Goal: Transaction & Acquisition: Subscribe to service/newsletter

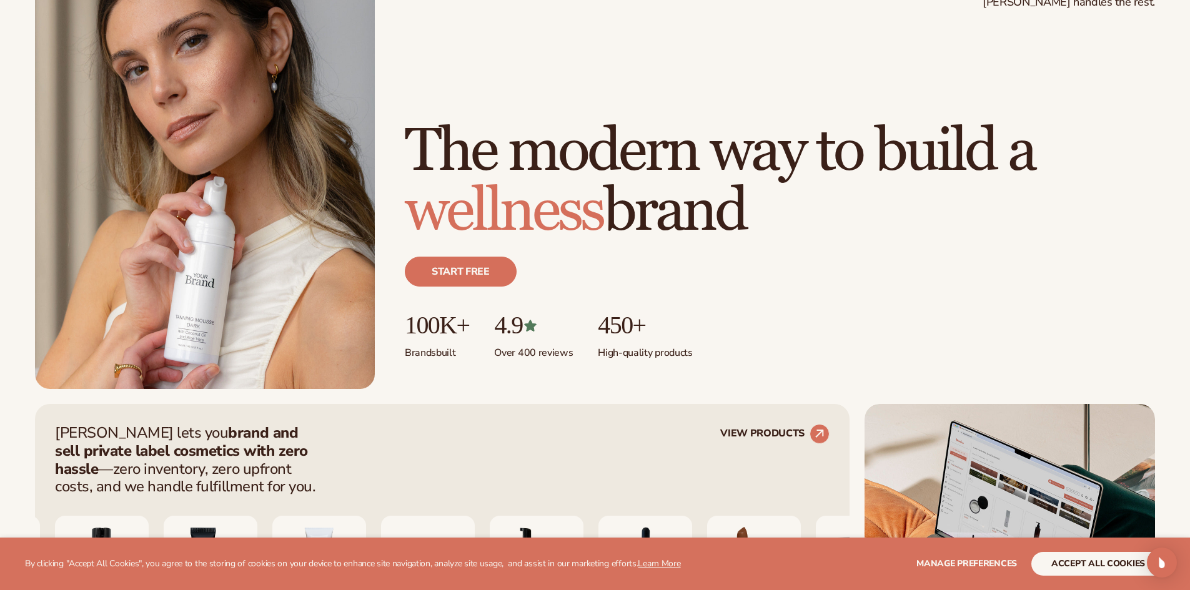
scroll to position [125, 0]
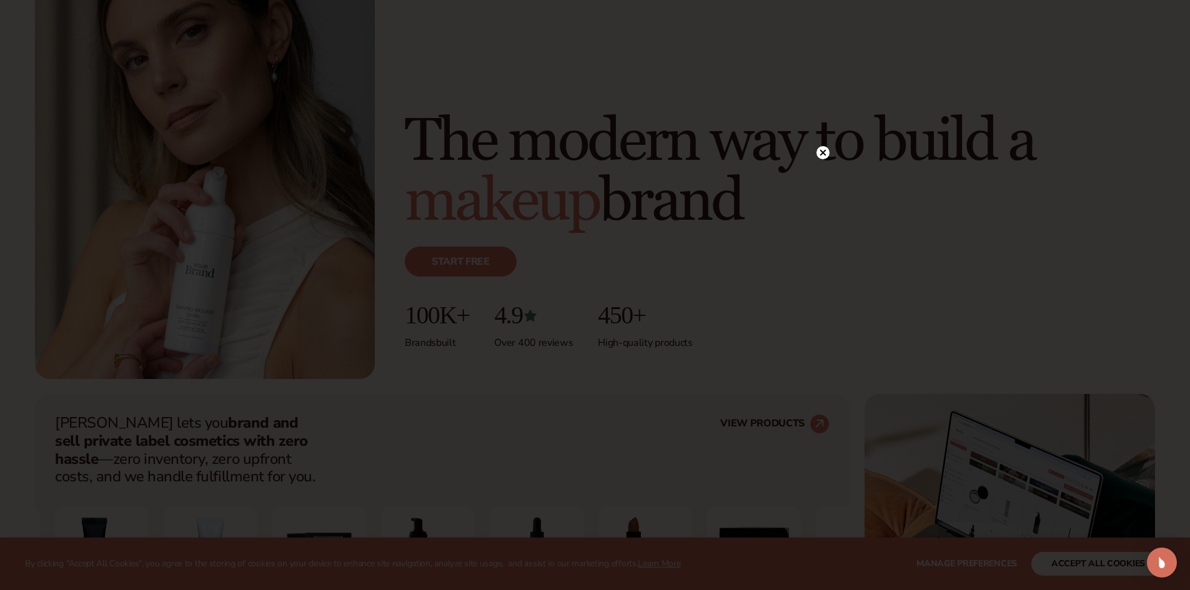
click at [826, 150] on circle at bounding box center [823, 152] width 13 height 13
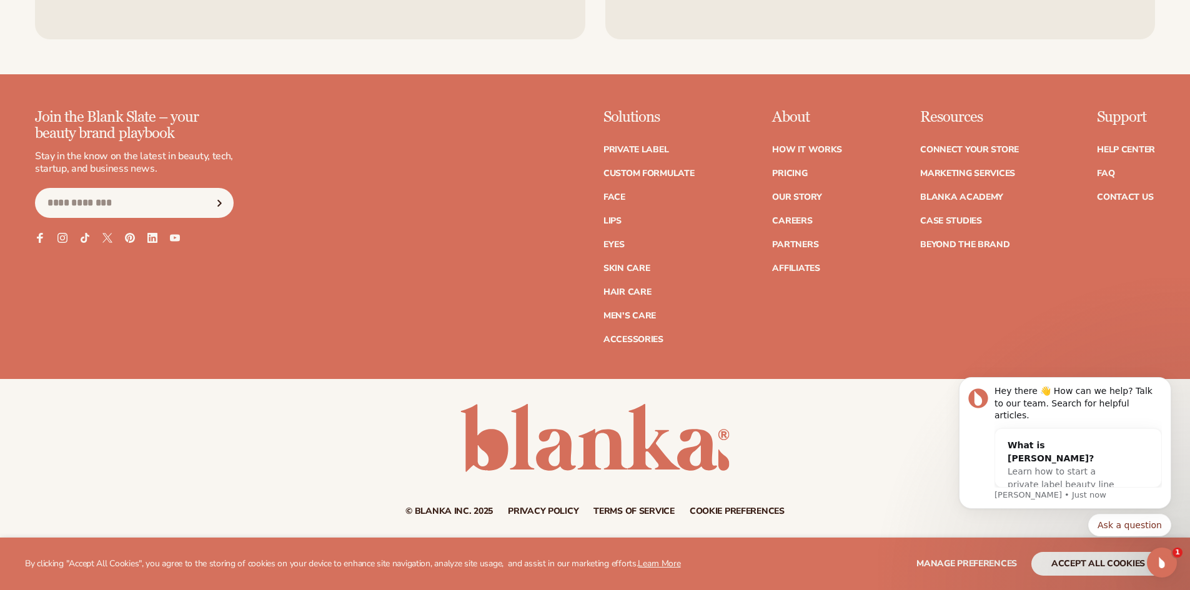
scroll to position [5664, 0]
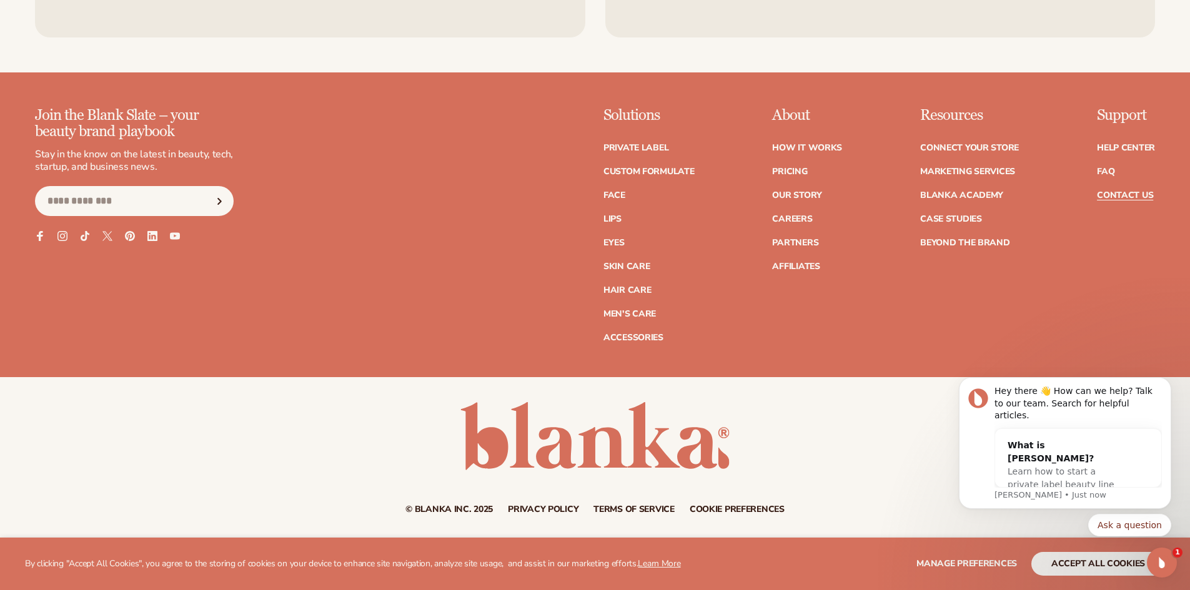
click at [1118, 198] on link "Contact Us" at bounding box center [1125, 195] width 56 height 9
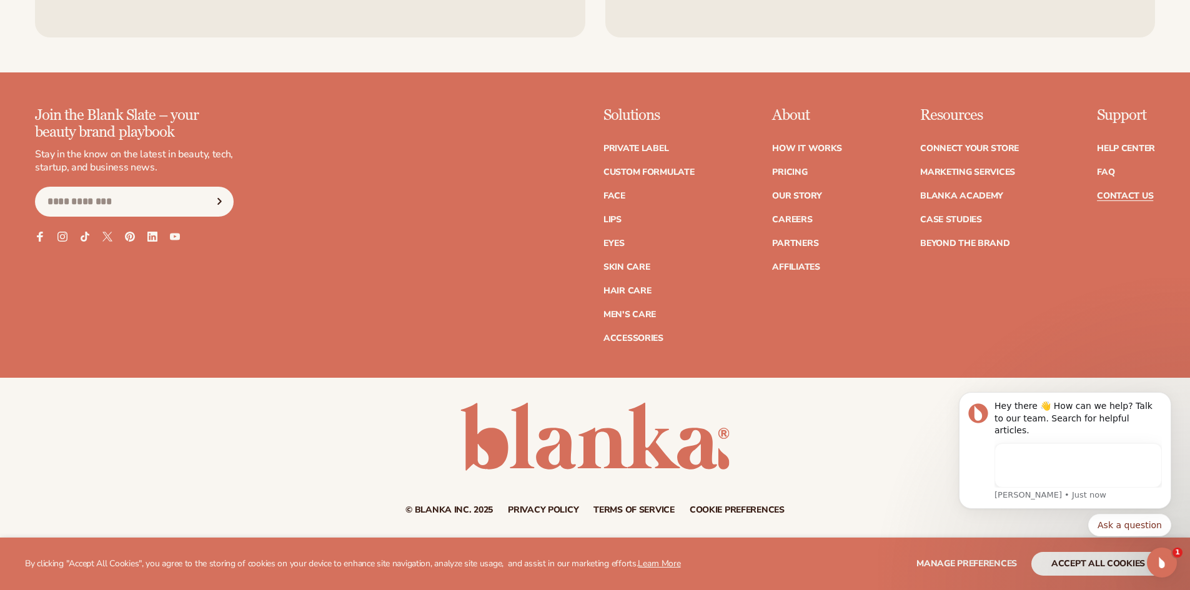
scroll to position [1064, 0]
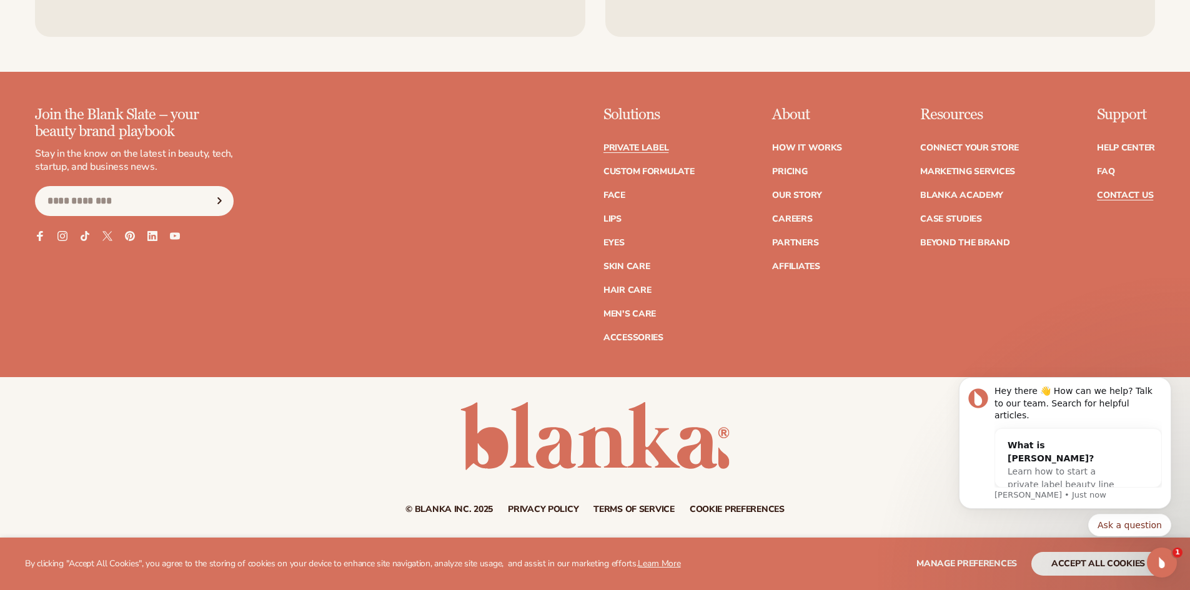
click at [650, 151] on link "Private label" at bounding box center [636, 148] width 65 height 9
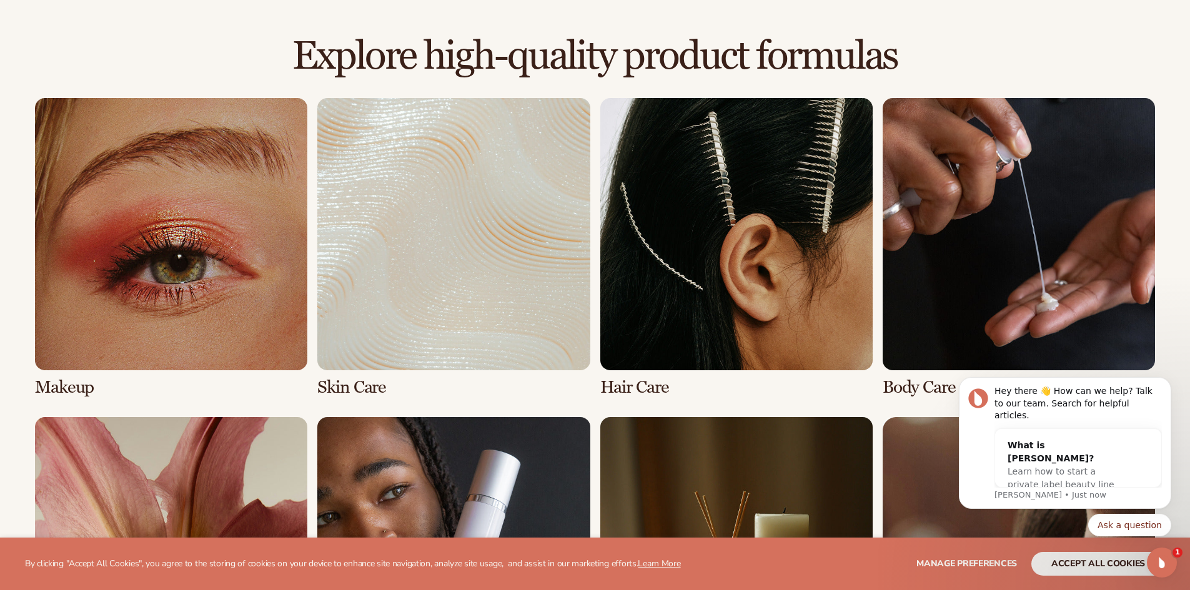
scroll to position [875, 0]
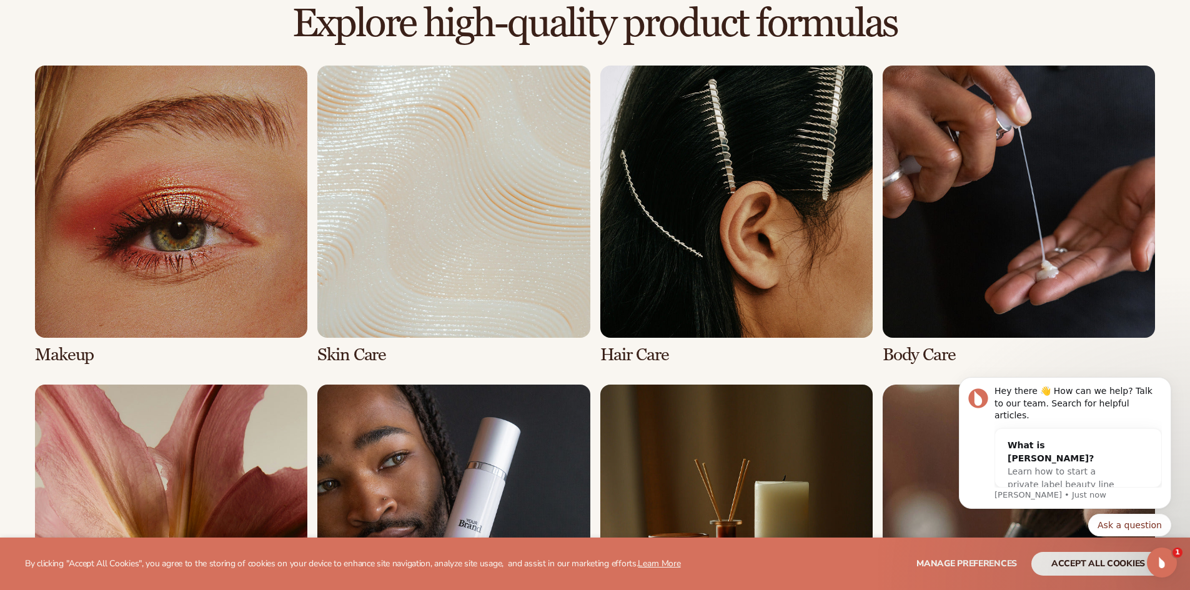
click at [368, 226] on link "2 / 8" at bounding box center [453, 215] width 272 height 299
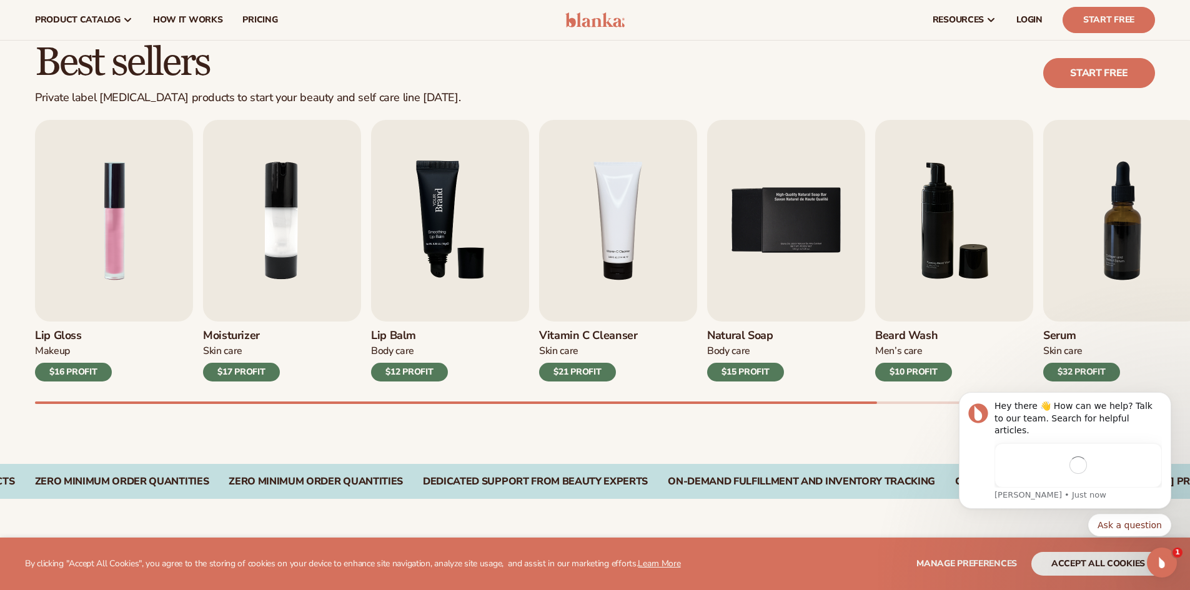
scroll to position [312, 0]
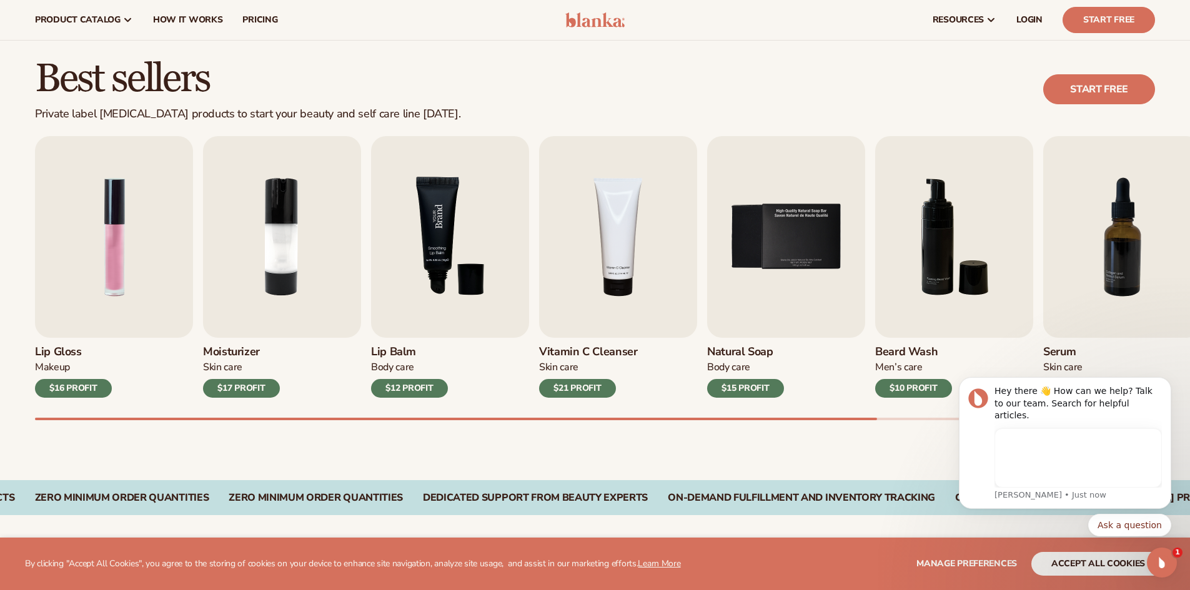
click at [445, 261] on img "3 / 9" at bounding box center [450, 237] width 158 height 202
click at [439, 237] on img "3 / 9" at bounding box center [450, 237] width 158 height 202
click at [451, 234] on img "3 / 9" at bounding box center [450, 237] width 158 height 202
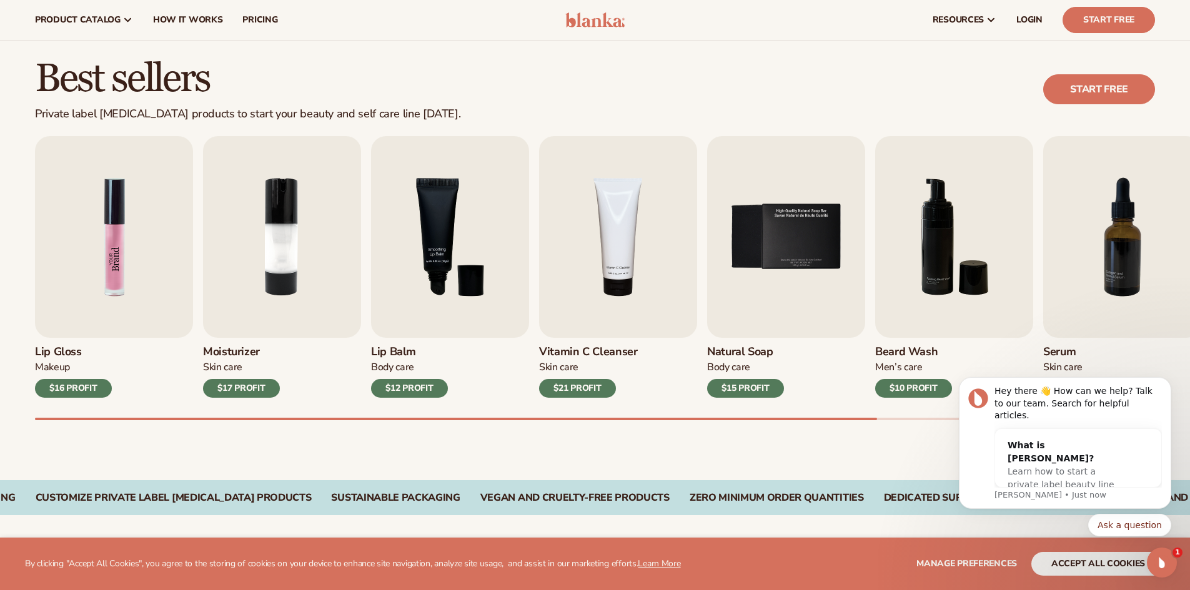
click at [97, 262] on img "1 / 9" at bounding box center [114, 237] width 158 height 202
click at [66, 387] on div "$16 PROFIT" at bounding box center [73, 388] width 77 height 19
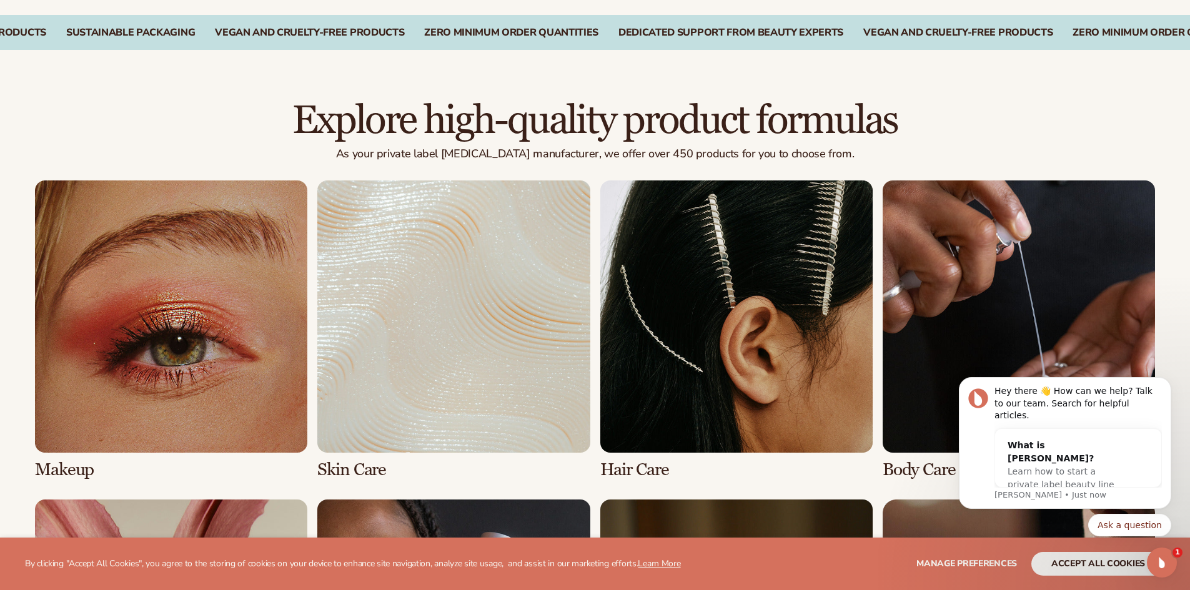
scroll to position [937, 0]
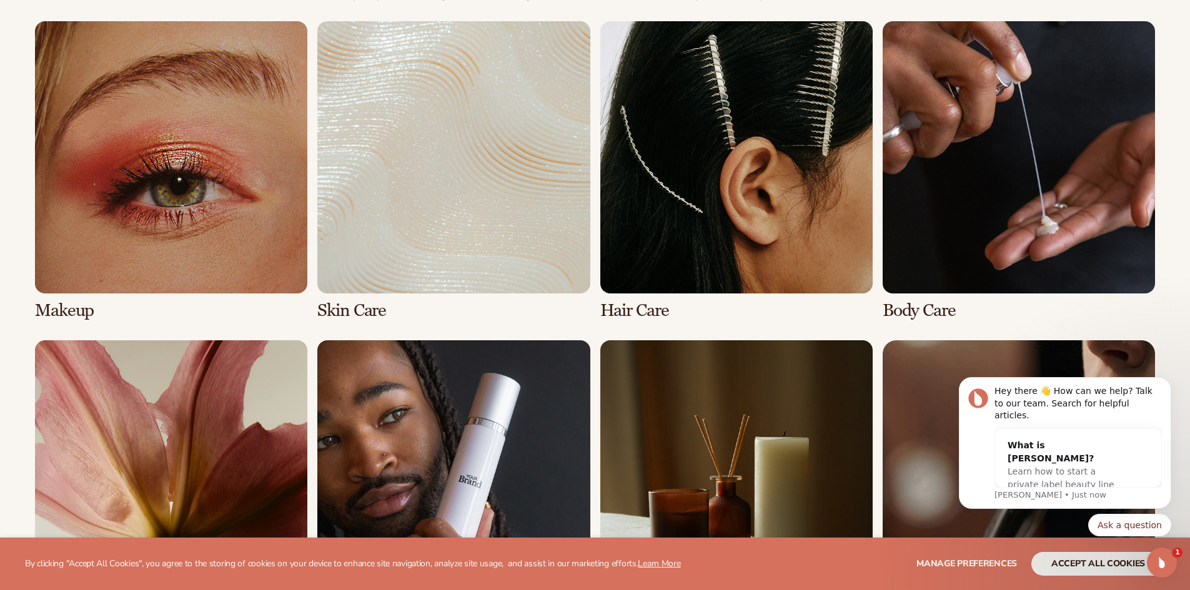
click at [211, 184] on link "1 / 8" at bounding box center [171, 170] width 272 height 299
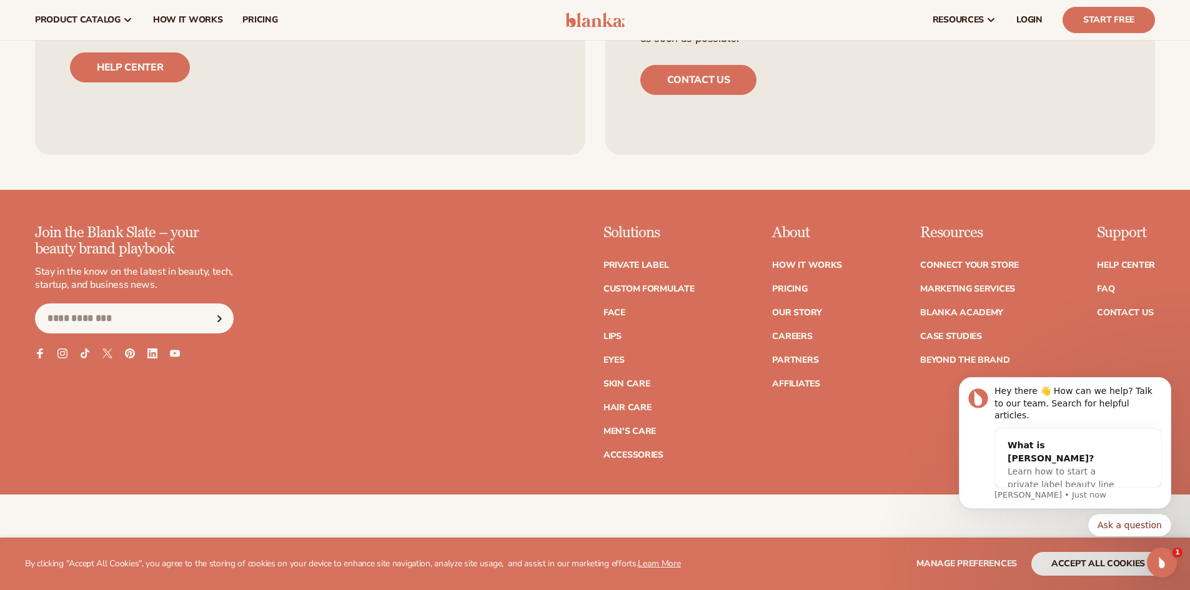
scroll to position [2312, 0]
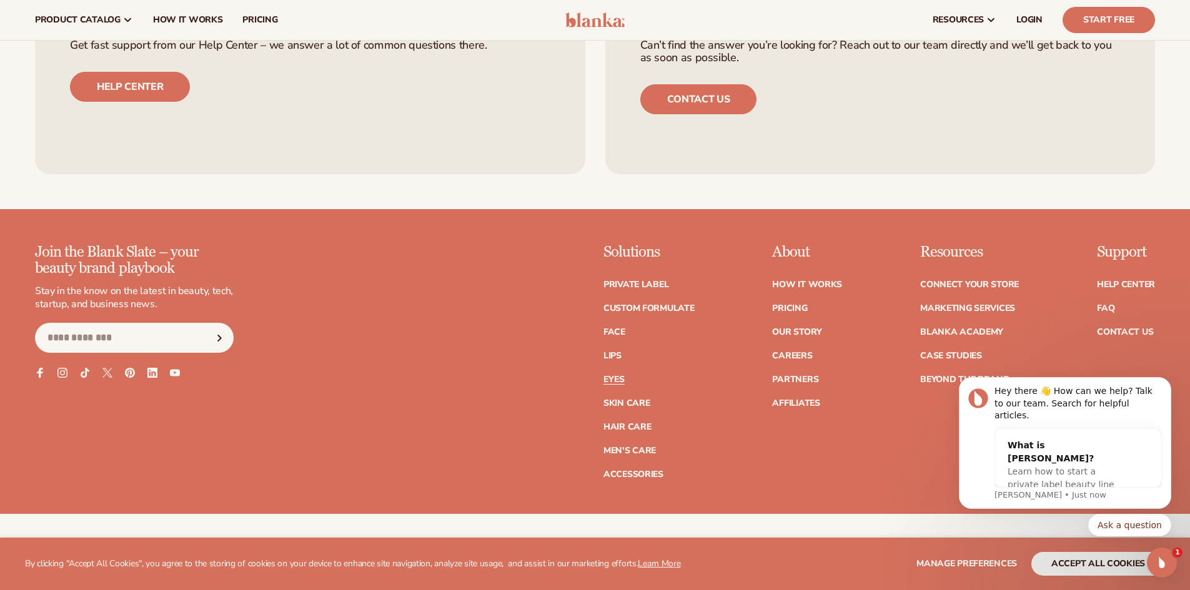
click at [616, 381] on link "Eyes" at bounding box center [614, 379] width 21 height 9
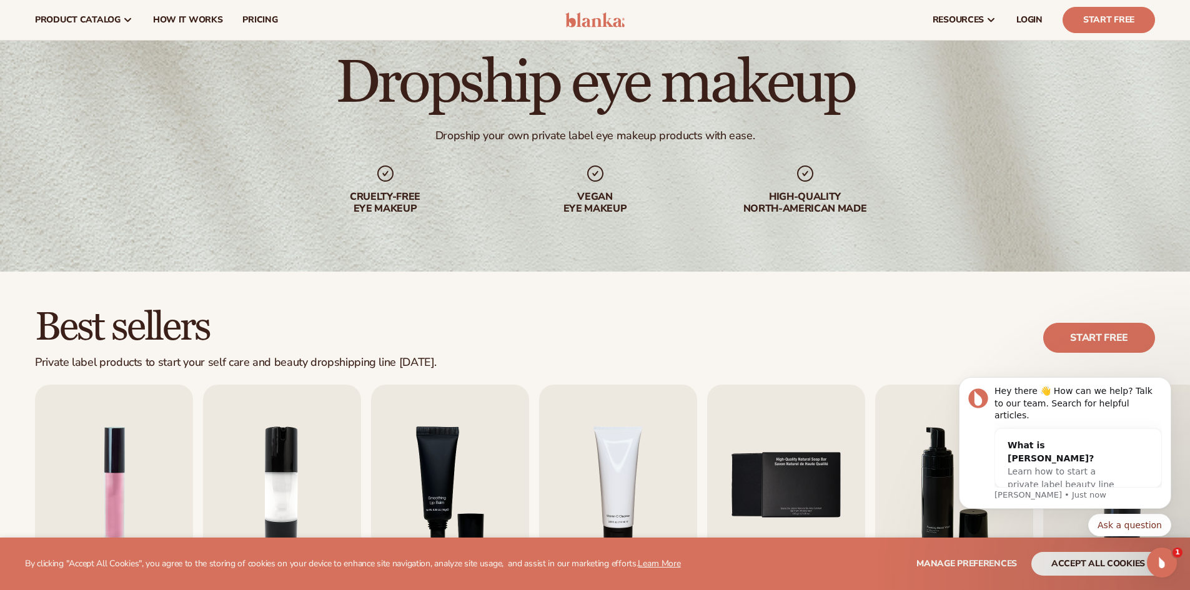
scroll to position [62, 0]
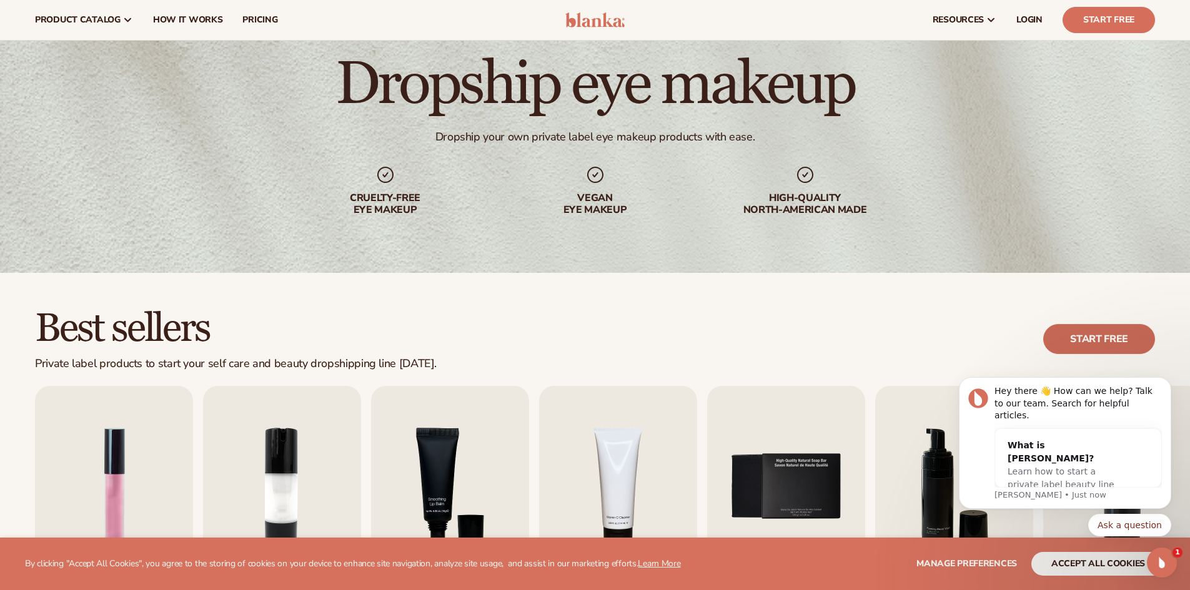
click at [1095, 340] on link "Start free" at bounding box center [1099, 339] width 112 height 30
